Goal: Task Accomplishment & Management: Use online tool/utility

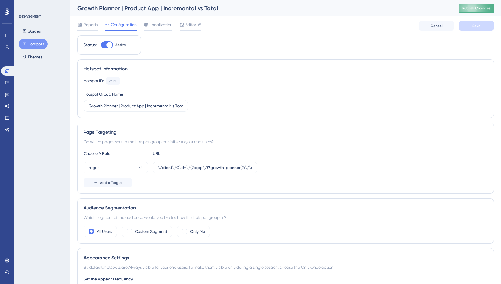
click at [480, 9] on span "Publish Changes" at bounding box center [476, 8] width 28 height 5
